Goal: Transaction & Acquisition: Book appointment/travel/reservation

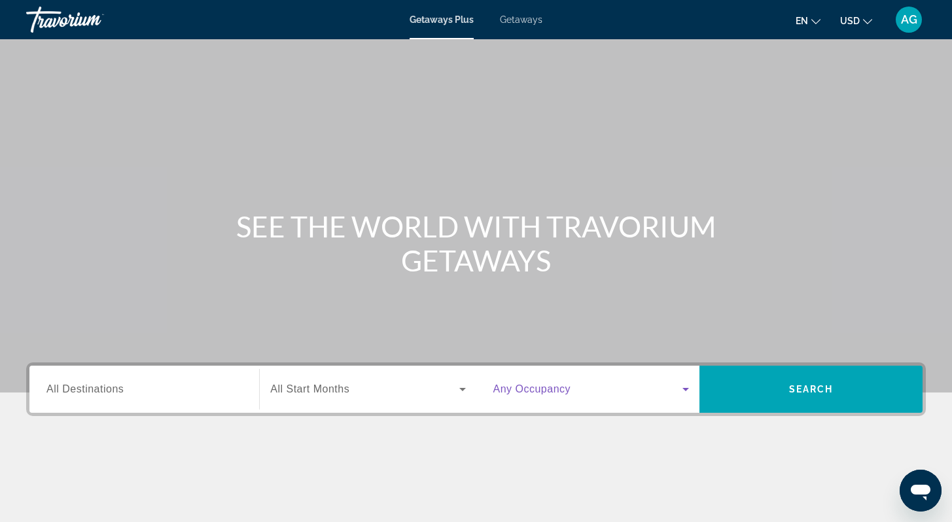
click at [684, 389] on icon "Search widget" at bounding box center [685, 389] width 7 height 3
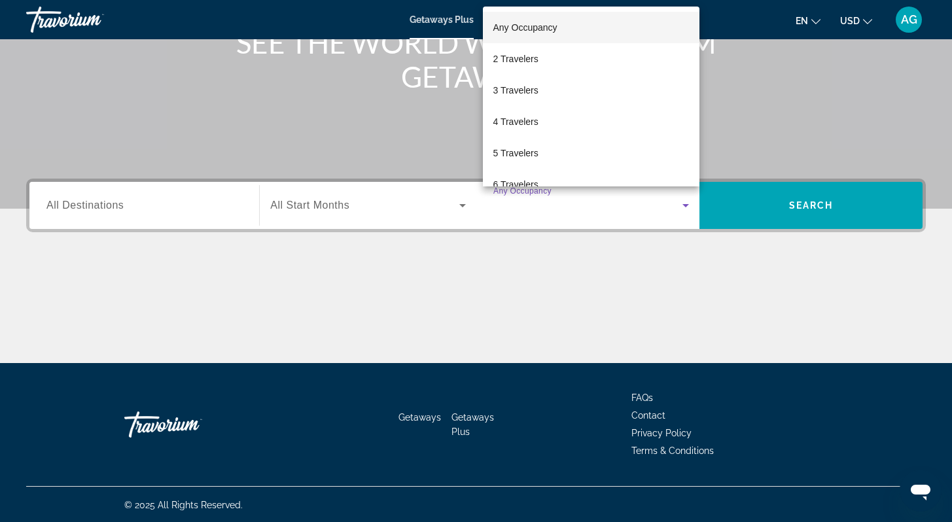
scroll to position [185, 0]
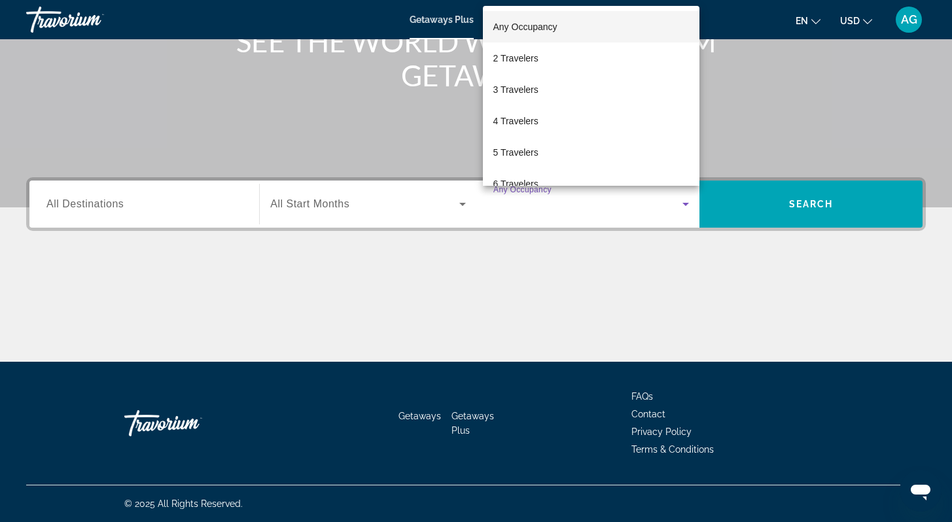
click at [333, 204] on div at bounding box center [476, 261] width 952 height 522
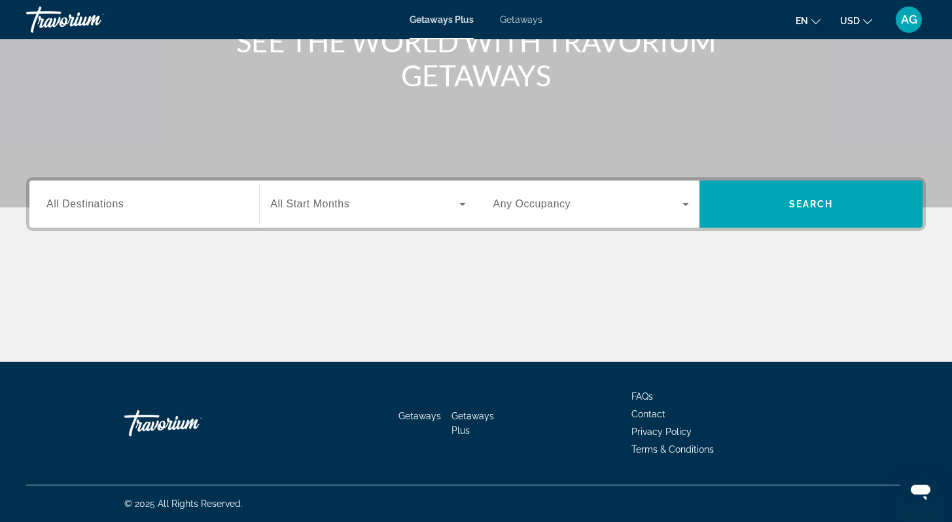
click at [107, 214] on div "Search widget" at bounding box center [144, 204] width 196 height 37
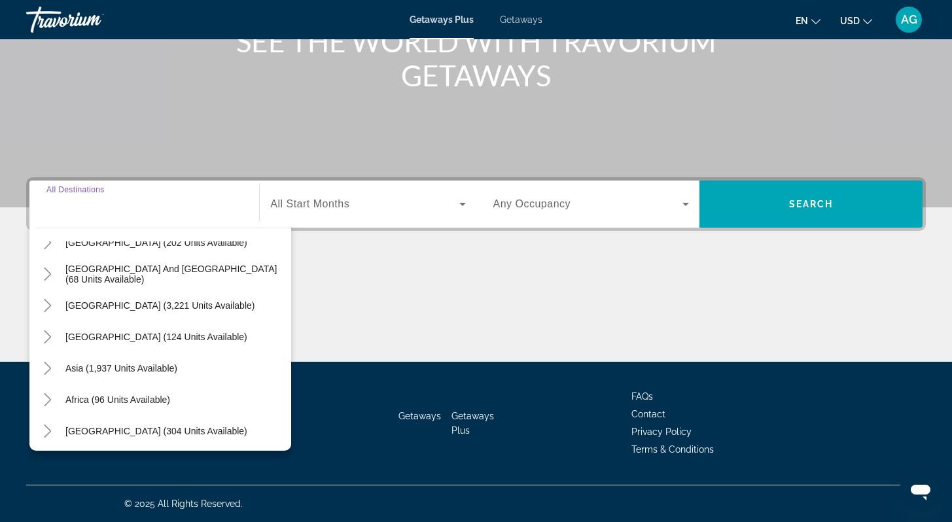
scroll to position [0, 0]
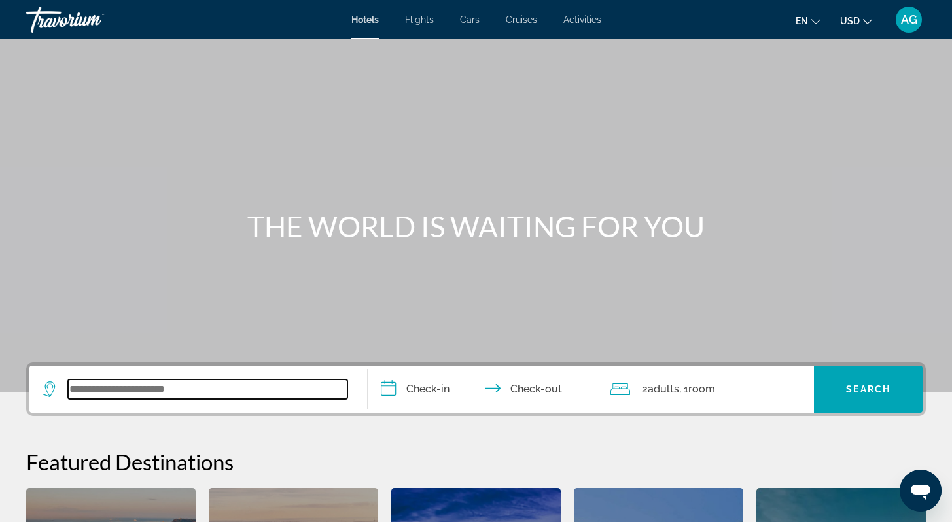
click at [209, 391] on input "Search widget" at bounding box center [207, 389] width 279 height 20
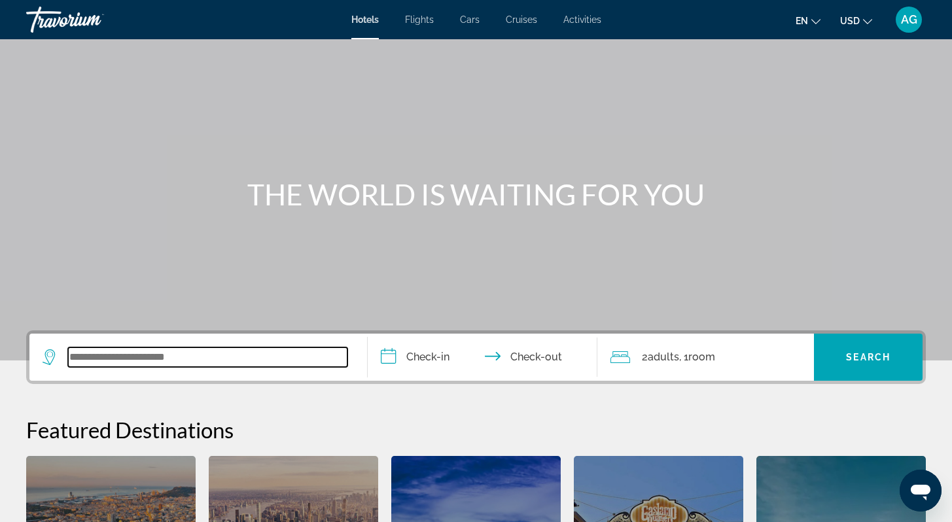
scroll to position [320, 0]
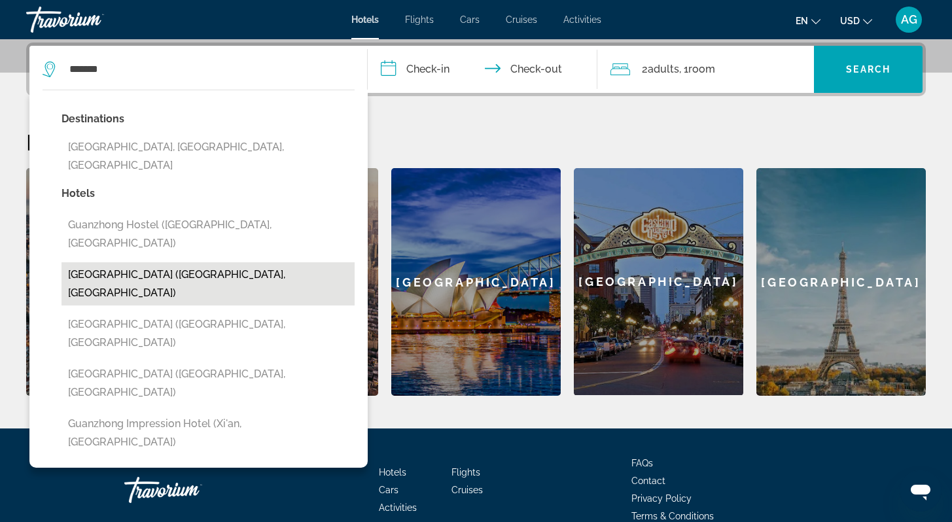
click at [144, 262] on button "[GEOGRAPHIC_DATA] ([GEOGRAPHIC_DATA], [GEOGRAPHIC_DATA])" at bounding box center [208, 283] width 293 height 43
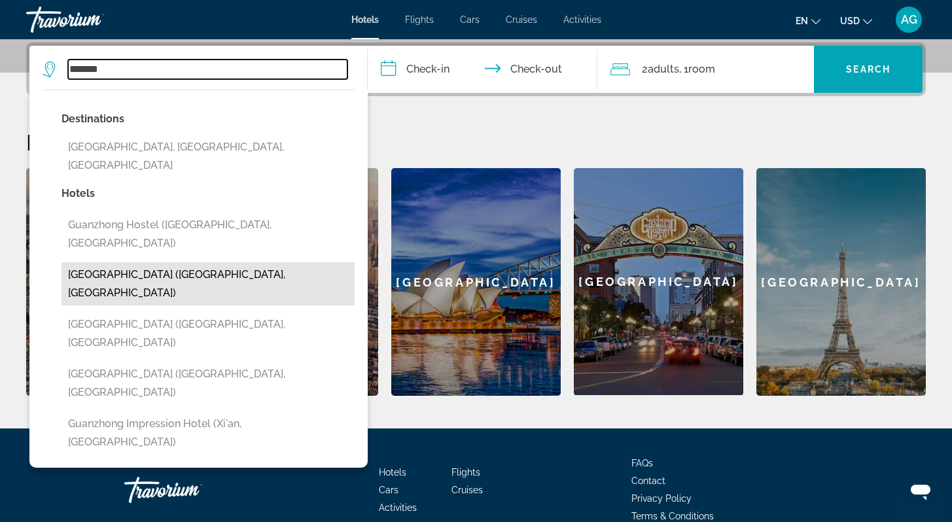
type input "**********"
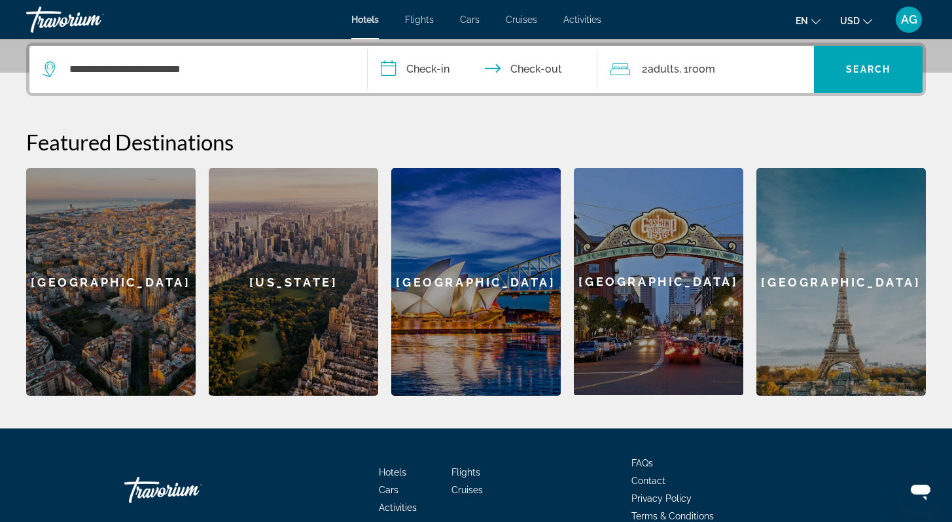
click at [432, 70] on input "**********" at bounding box center [485, 71] width 235 height 51
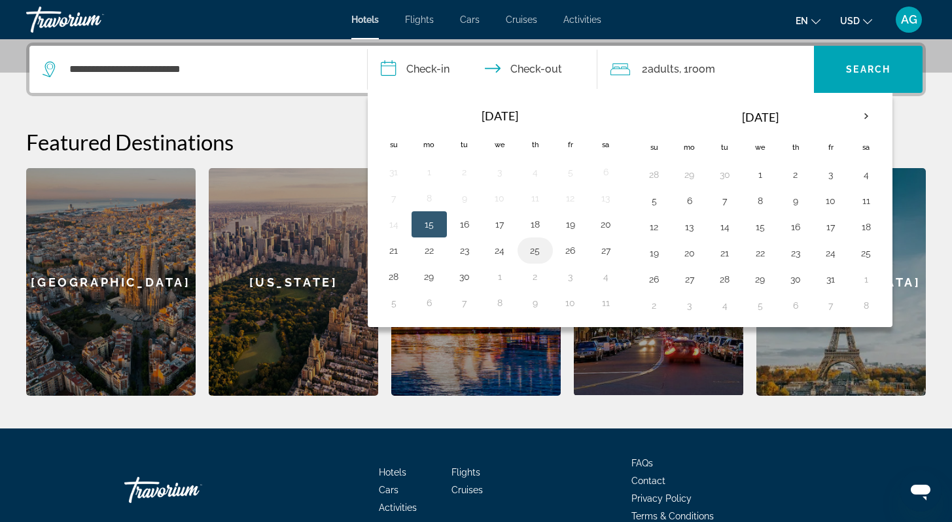
click at [540, 255] on button "25" at bounding box center [535, 250] width 21 height 18
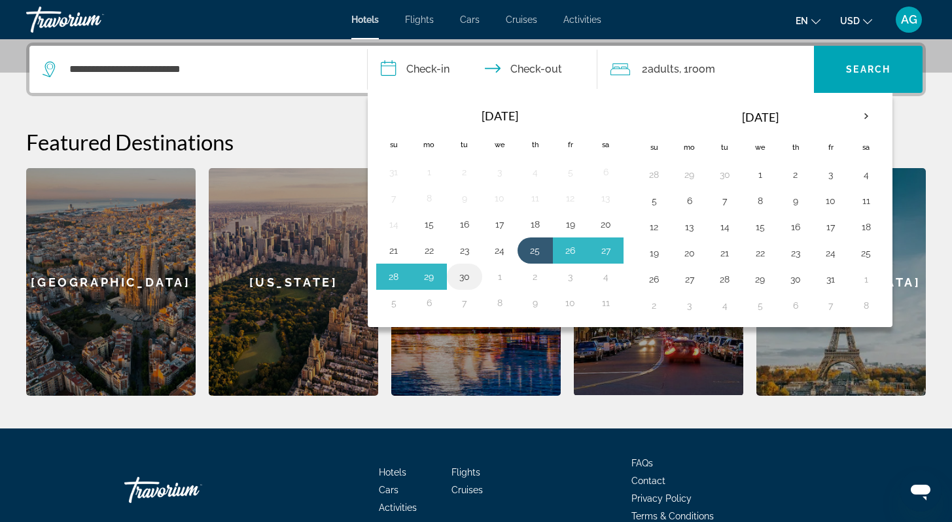
click at [469, 281] on button "30" at bounding box center [464, 277] width 21 height 18
type input "**********"
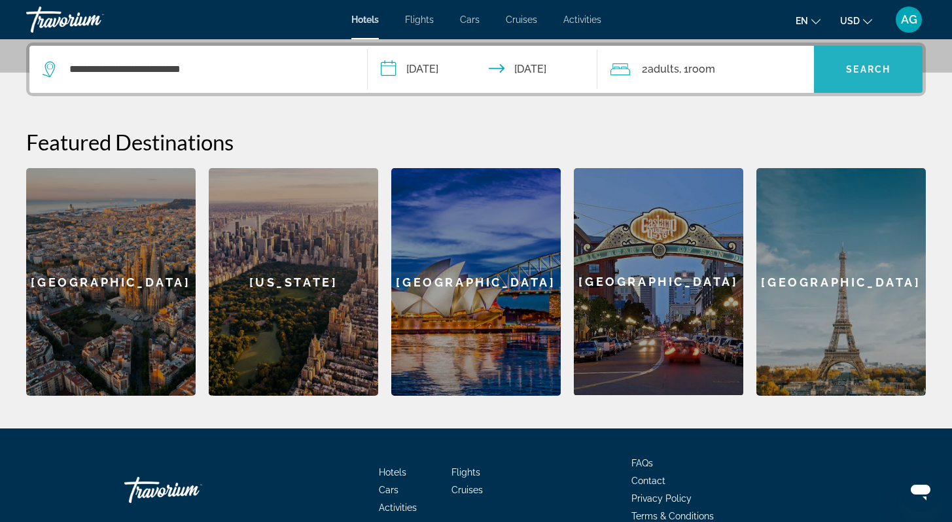
click at [877, 75] on span "Search widget" at bounding box center [868, 69] width 109 height 31
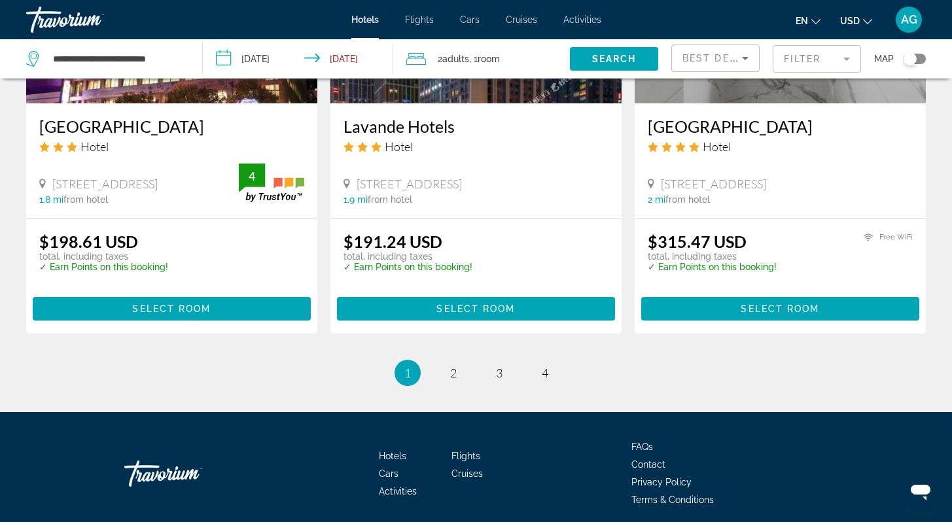
scroll to position [1710, 0]
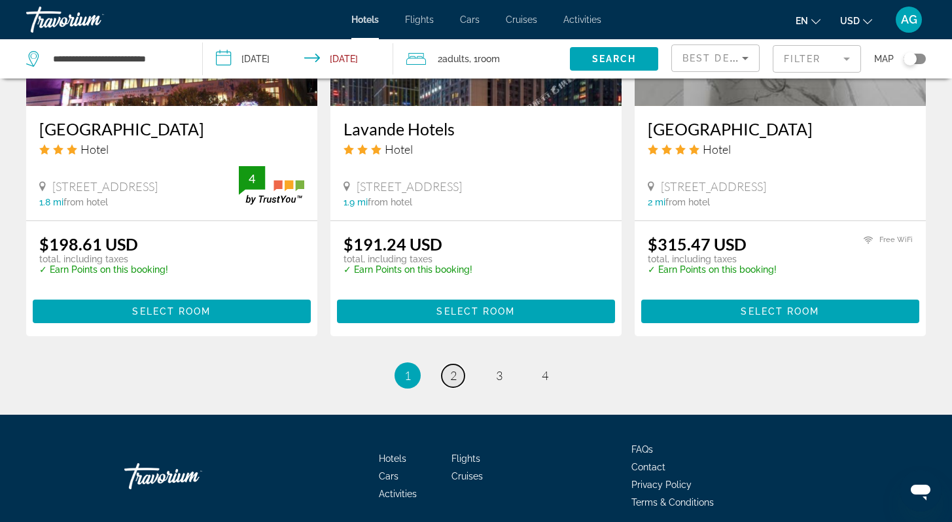
click at [451, 376] on span "2" at bounding box center [453, 375] width 7 height 14
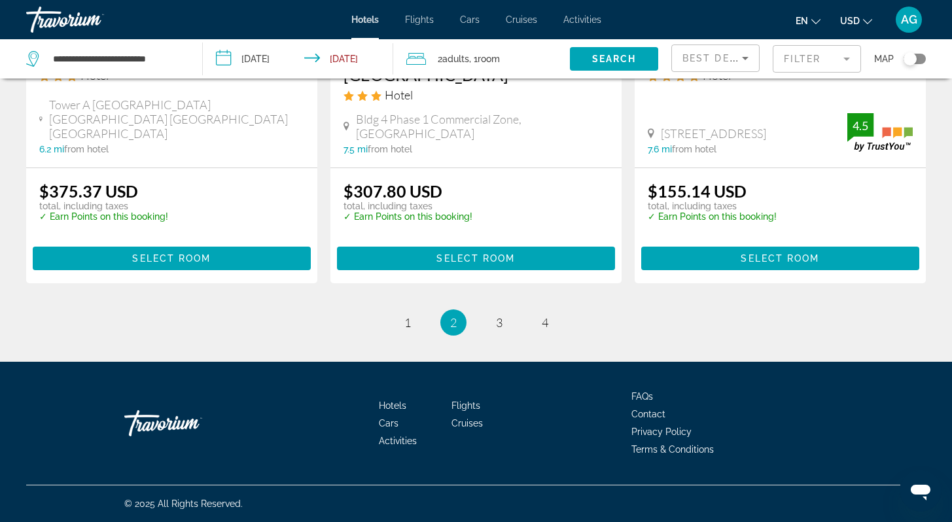
scroll to position [1752, 0]
click at [499, 330] on span "3" at bounding box center [499, 322] width 7 height 14
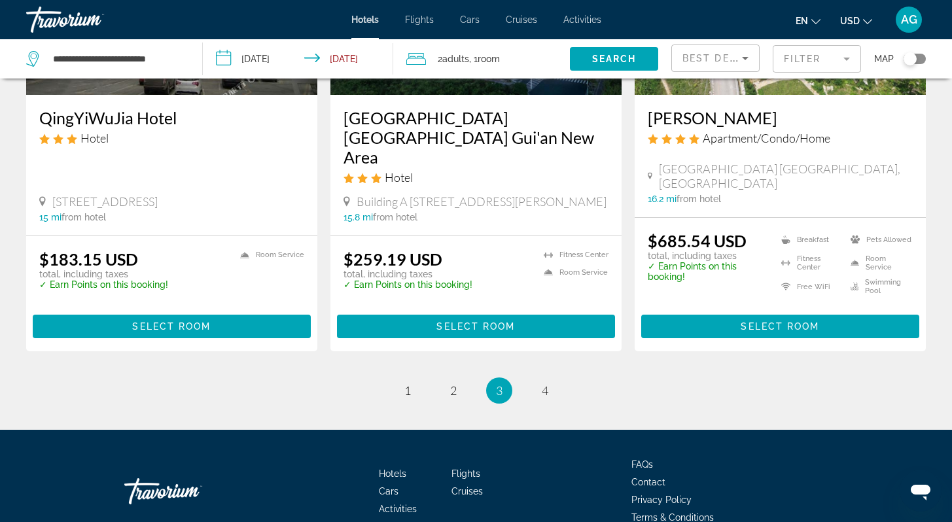
scroll to position [1692, 0]
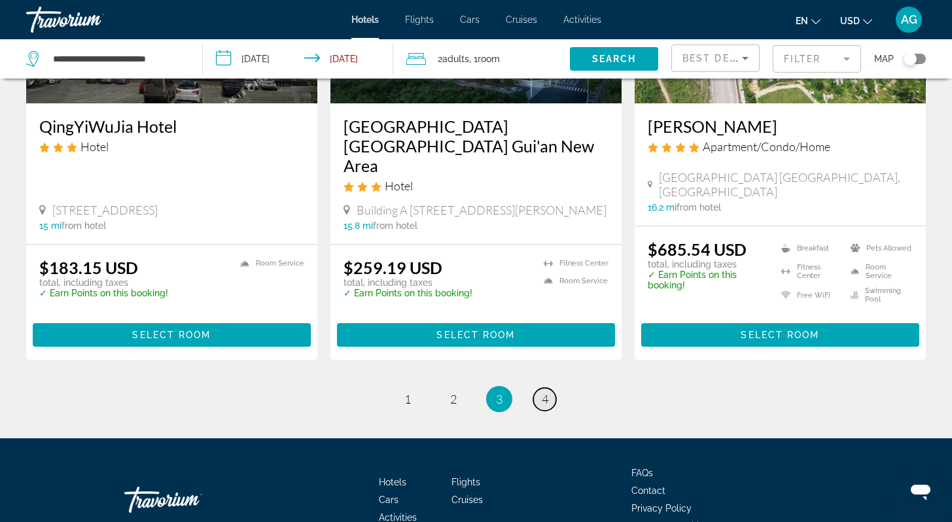
click at [548, 392] on span "4" at bounding box center [545, 399] width 7 height 14
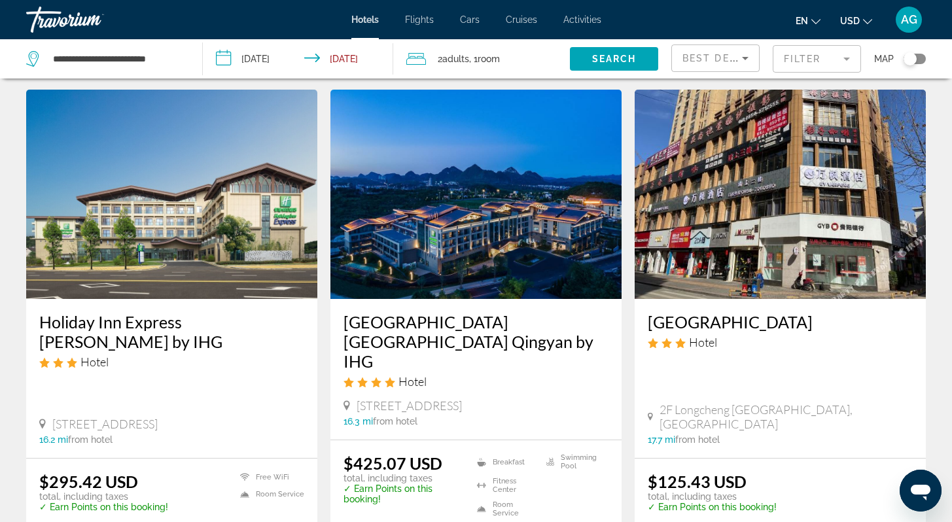
scroll to position [37, 0]
